Goal: Information Seeking & Learning: Learn about a topic

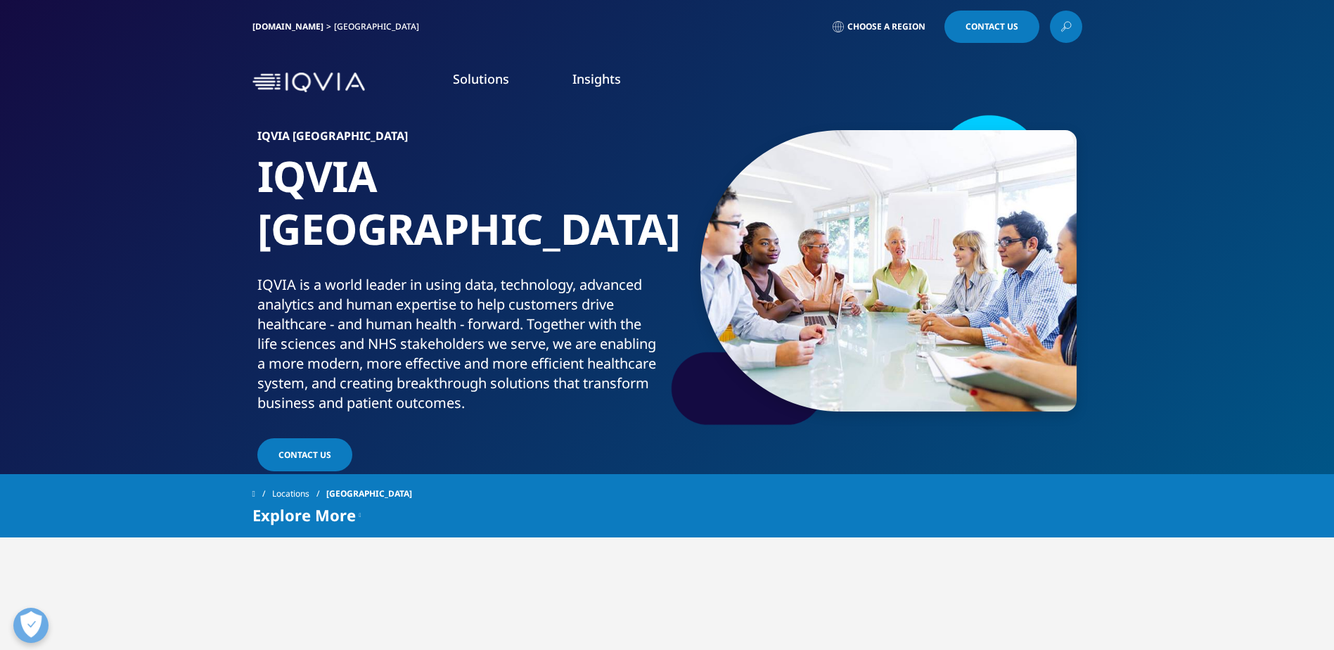
click at [1050, 36] on div "[DOMAIN_NAME] [GEOGRAPHIC_DATA] Choose a Region Contact Us" at bounding box center [668, 27] width 830 height 32
click at [1056, 33] on link at bounding box center [1066, 27] width 32 height 32
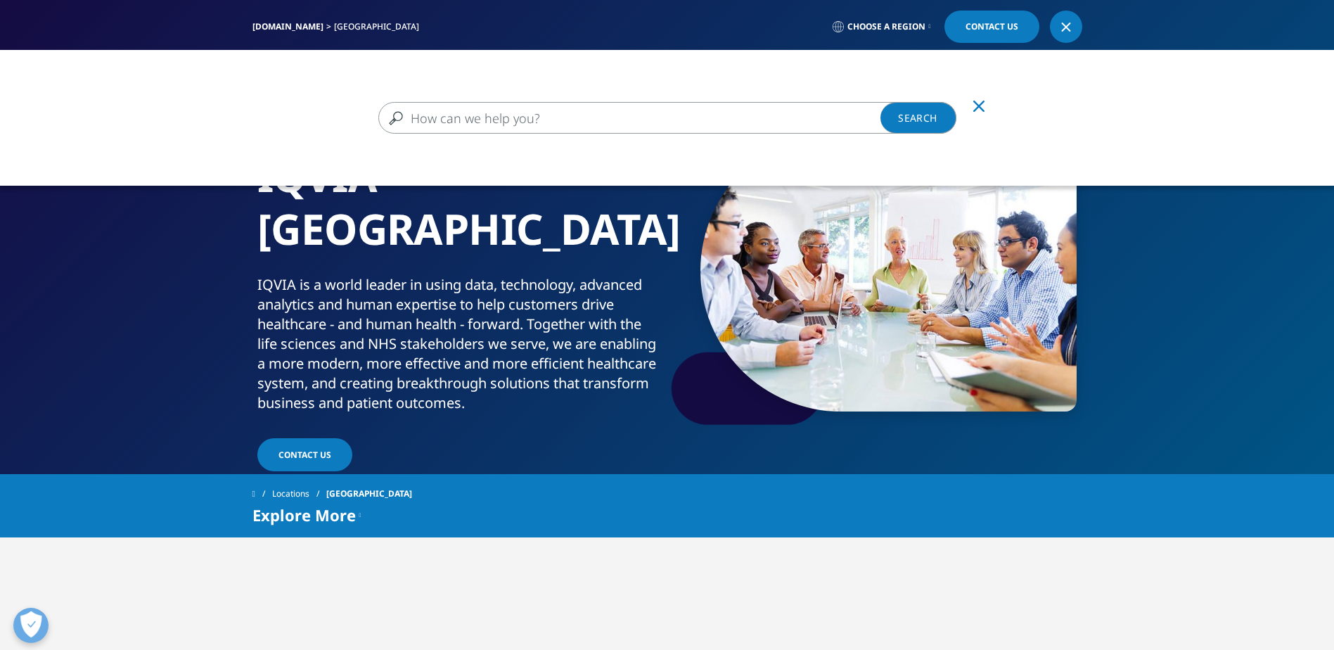
click at [475, 116] on input "Search" at bounding box center [667, 118] width 578 height 32
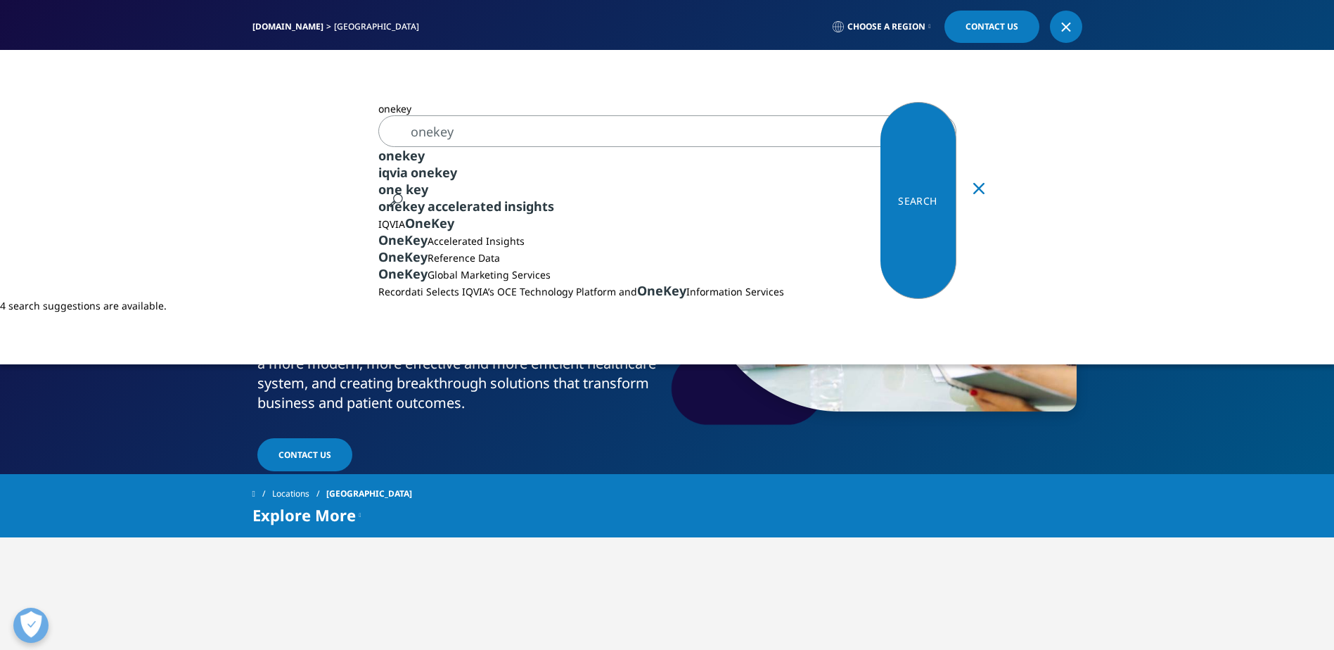
type input "onekey"
click at [455, 156] on div "onekey" at bounding box center [667, 155] width 578 height 17
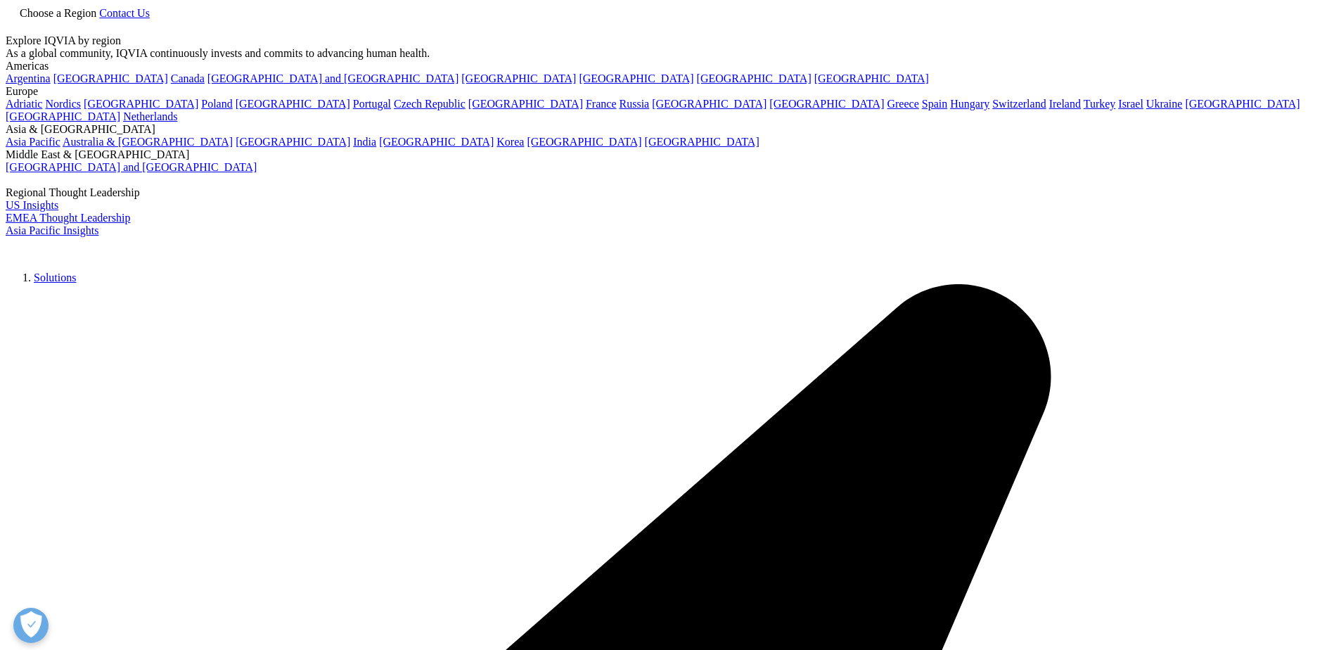
type input "onekey"
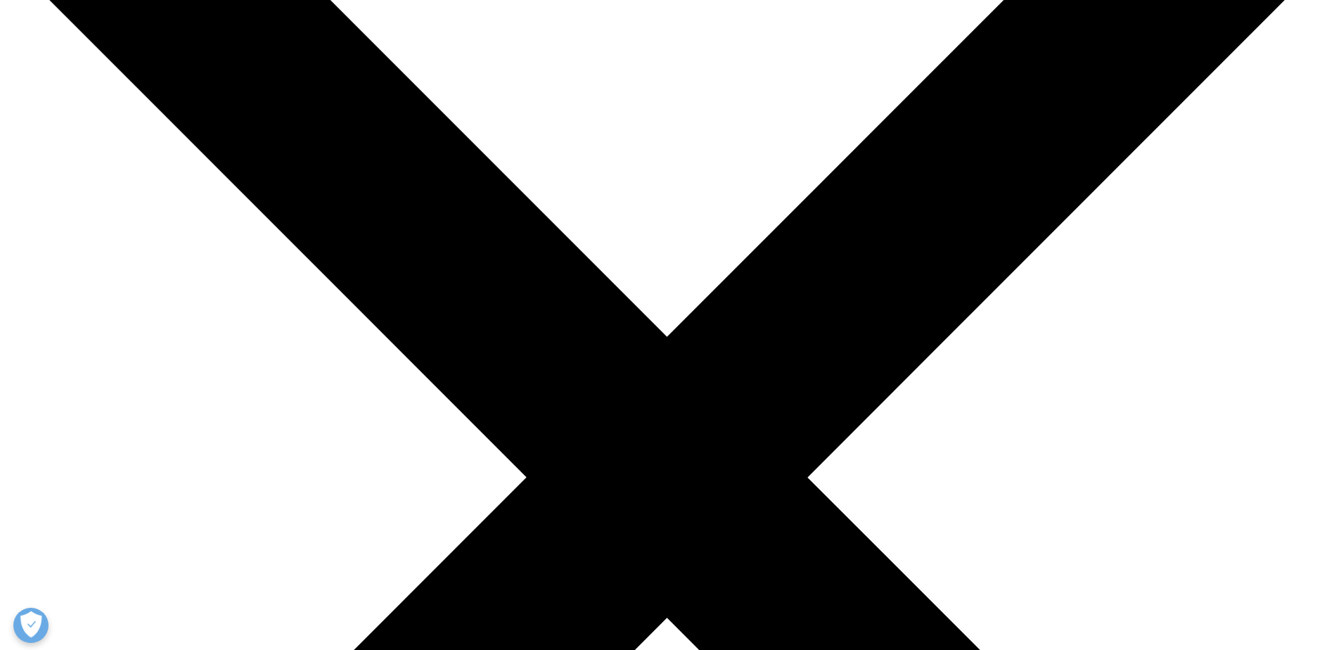
scroll to position [211, 0]
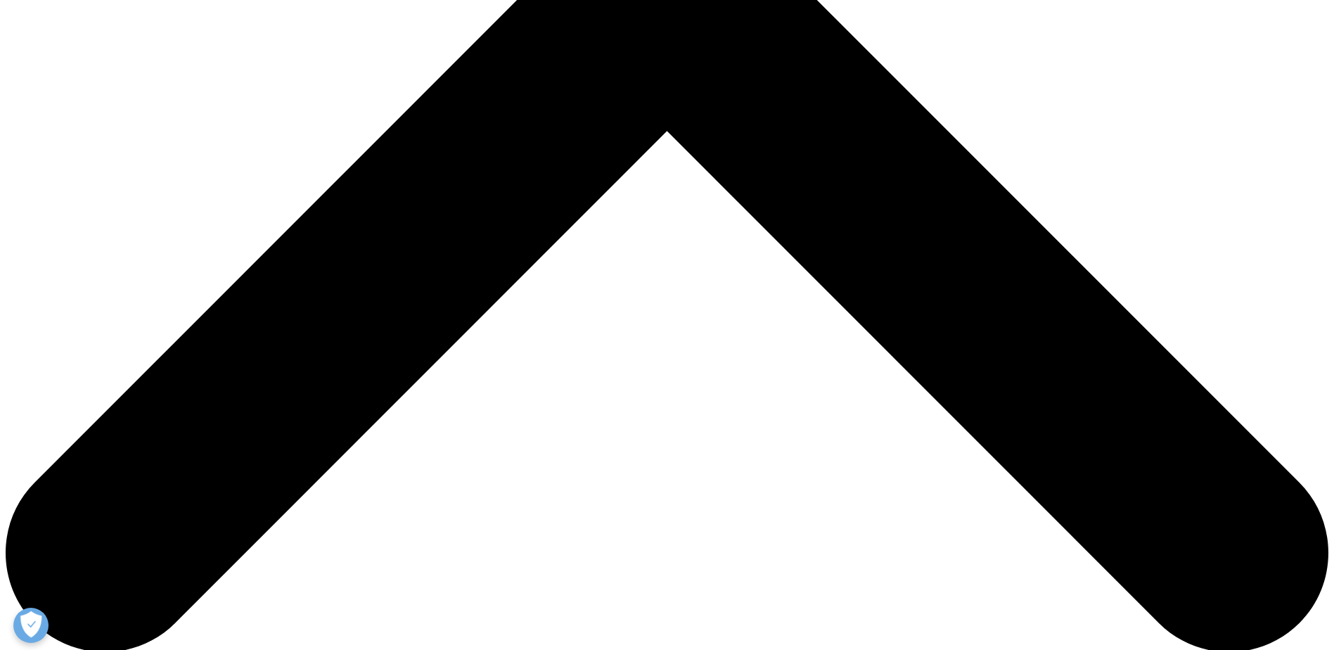
scroll to position [774, 0]
